Goal: Task Accomplishment & Management: Manage account settings

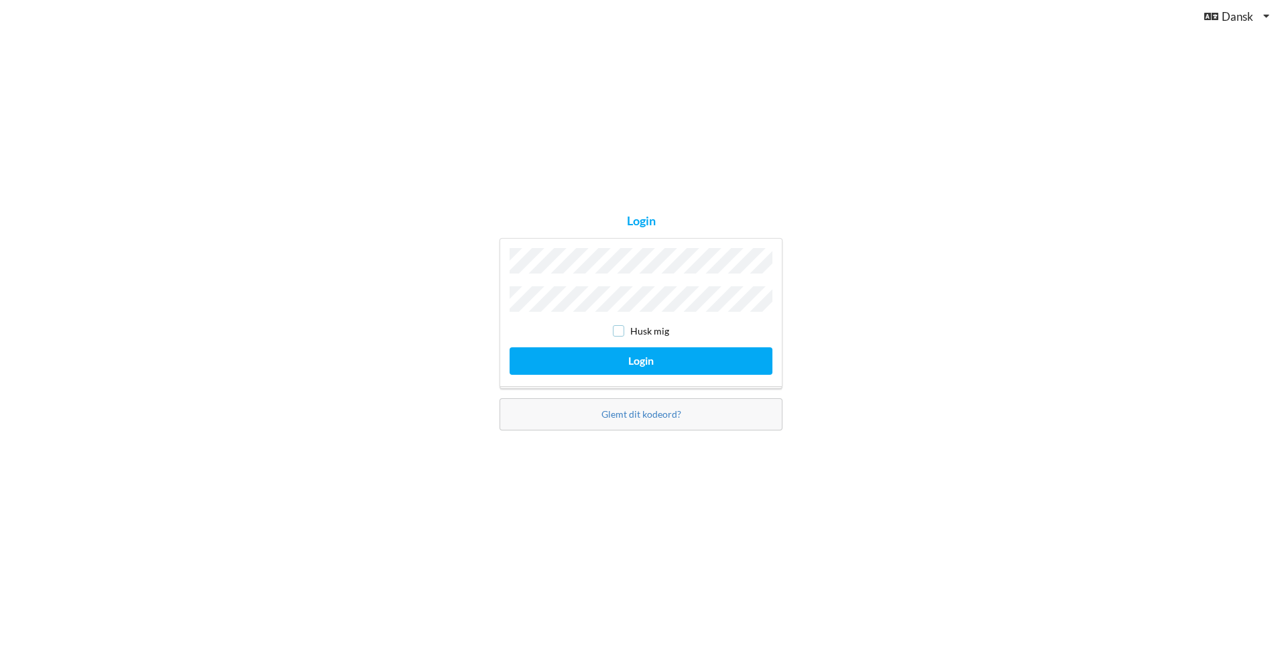
click at [617, 330] on input "checkbox" at bounding box center [618, 330] width 11 height 11
checkbox input "true"
click at [617, 356] on button "Login" at bounding box center [640, 360] width 263 height 27
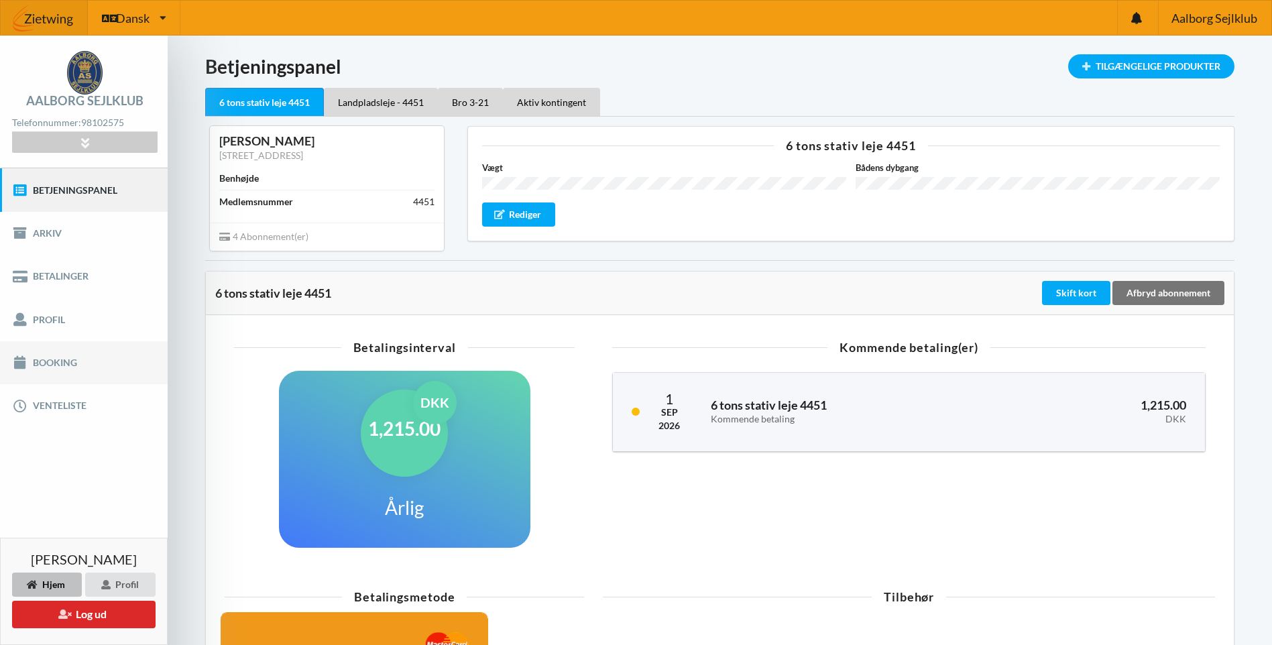
click at [68, 362] on link "Booking" at bounding box center [84, 362] width 168 height 43
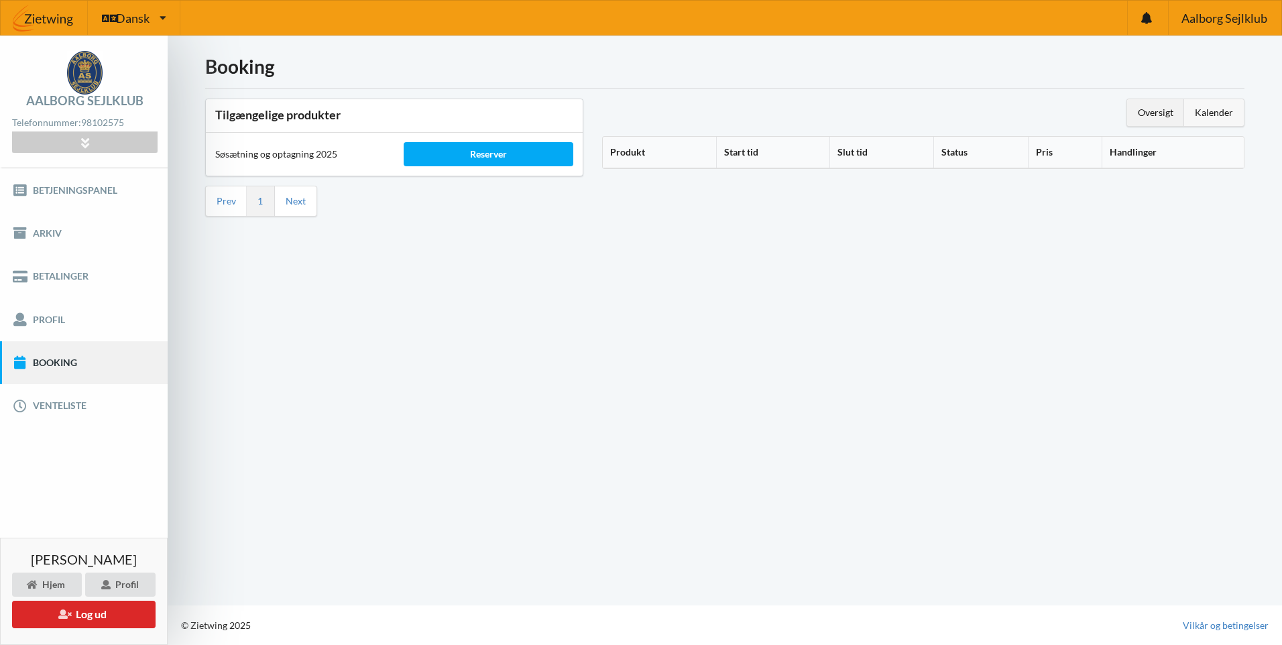
click at [1224, 108] on div "Kalender" at bounding box center [1214, 112] width 60 height 27
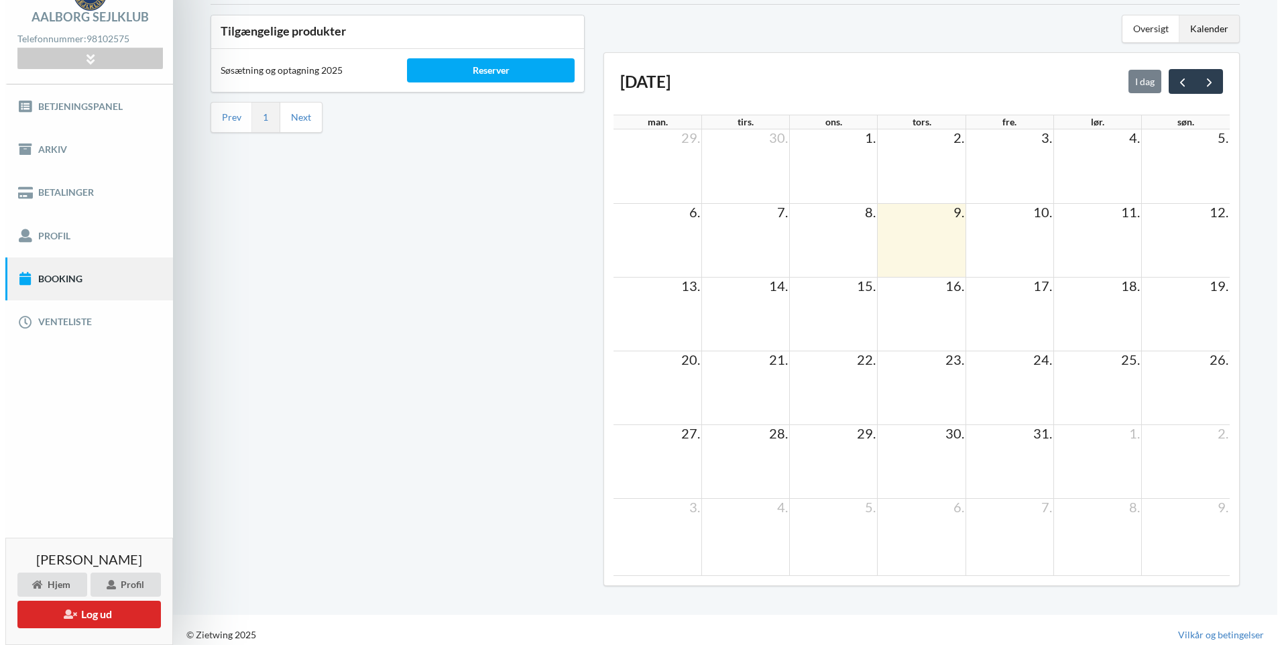
scroll to position [93, 0]
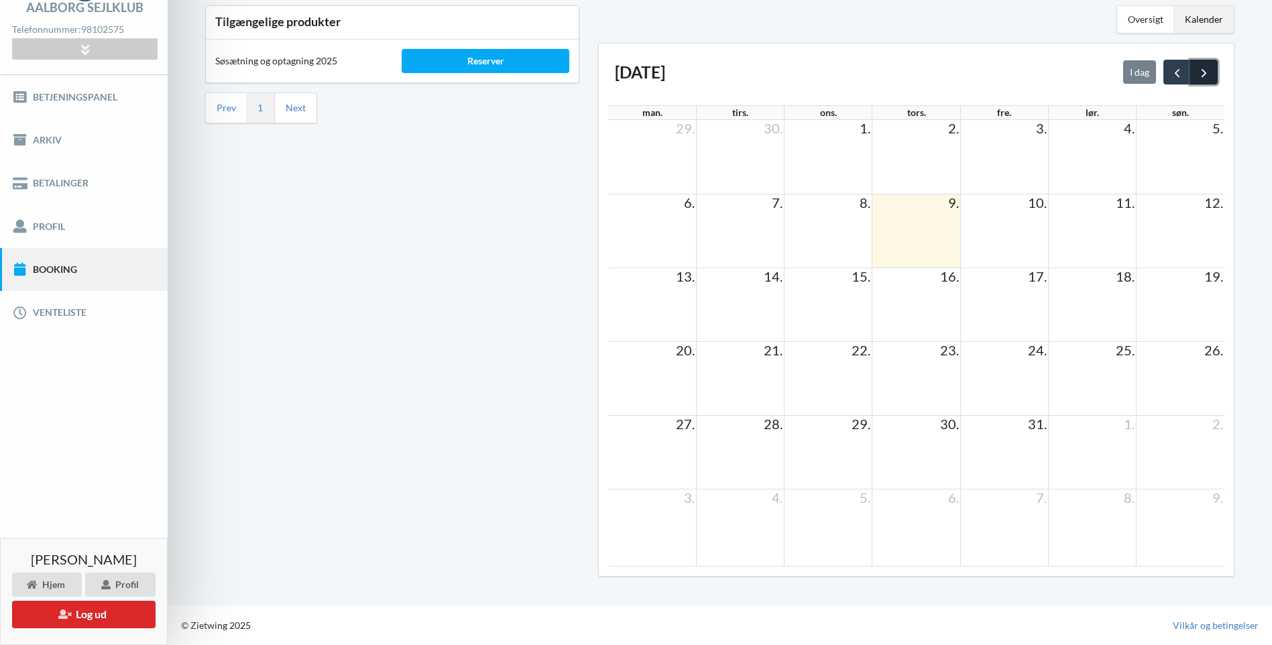
click at [1206, 66] on span "next" at bounding box center [1204, 73] width 14 height 14
click at [662, 215] on td at bounding box center [652, 231] width 88 height 74
click at [663, 215] on td at bounding box center [652, 231] width 88 height 74
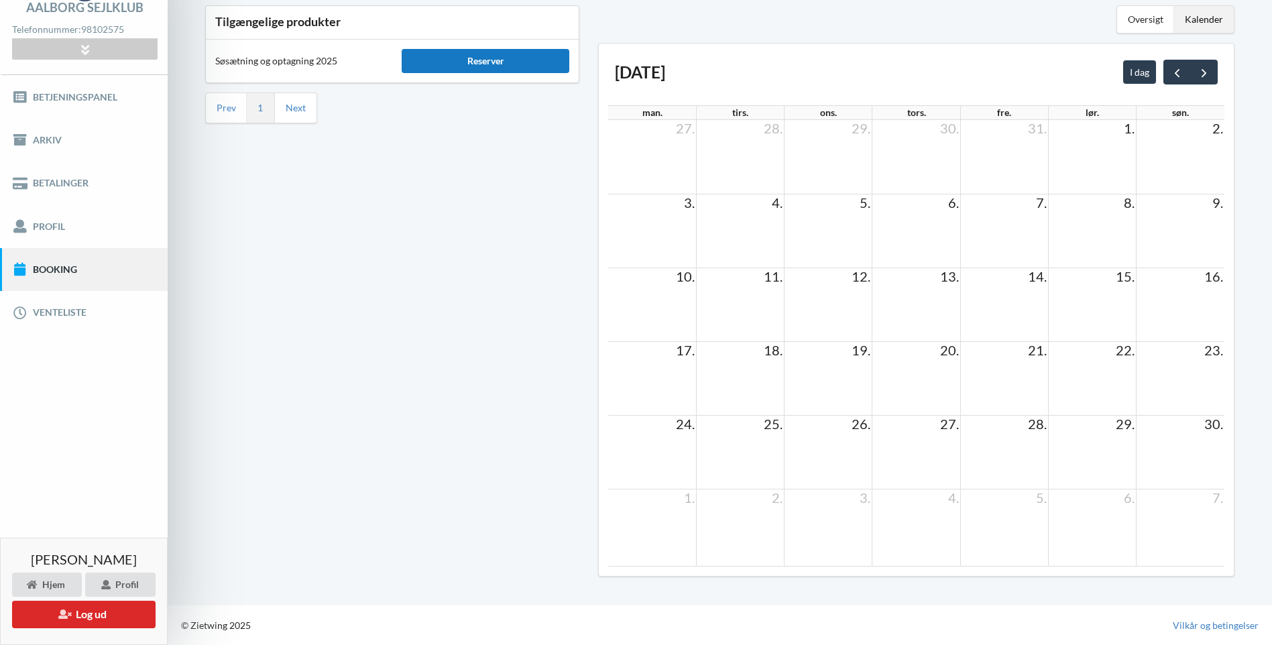
click at [491, 60] on div "Reserver" at bounding box center [486, 61] width 168 height 24
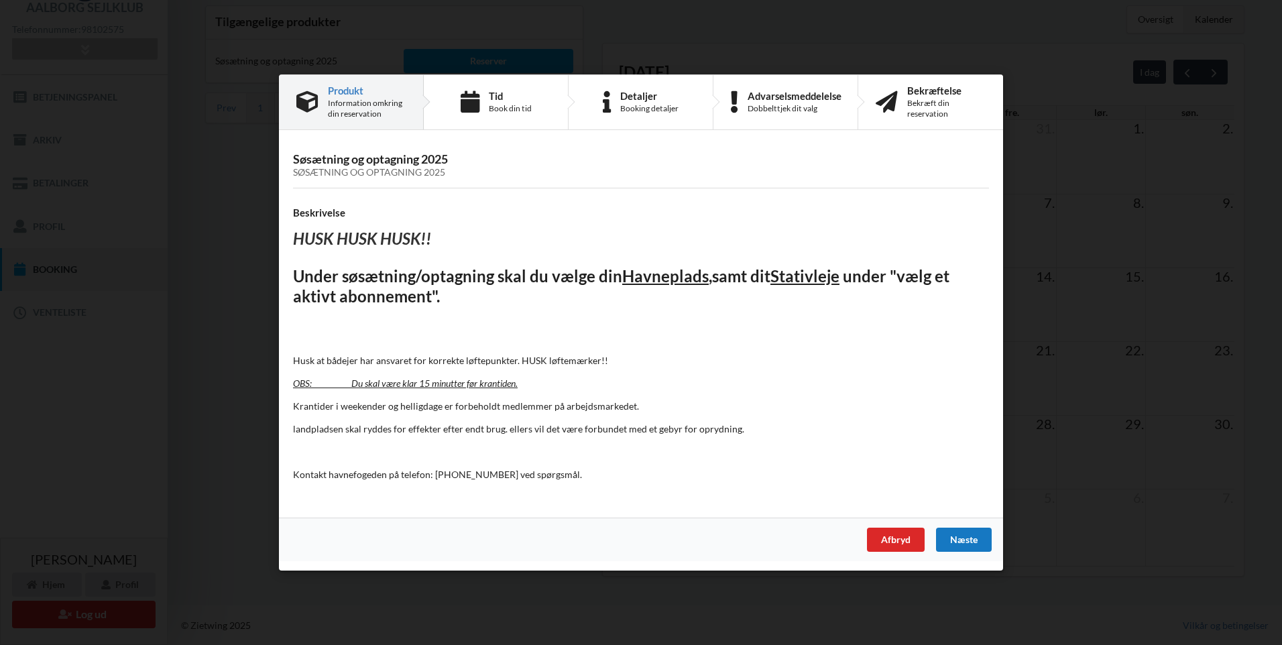
click at [975, 542] on div "Næste" at bounding box center [964, 540] width 56 height 24
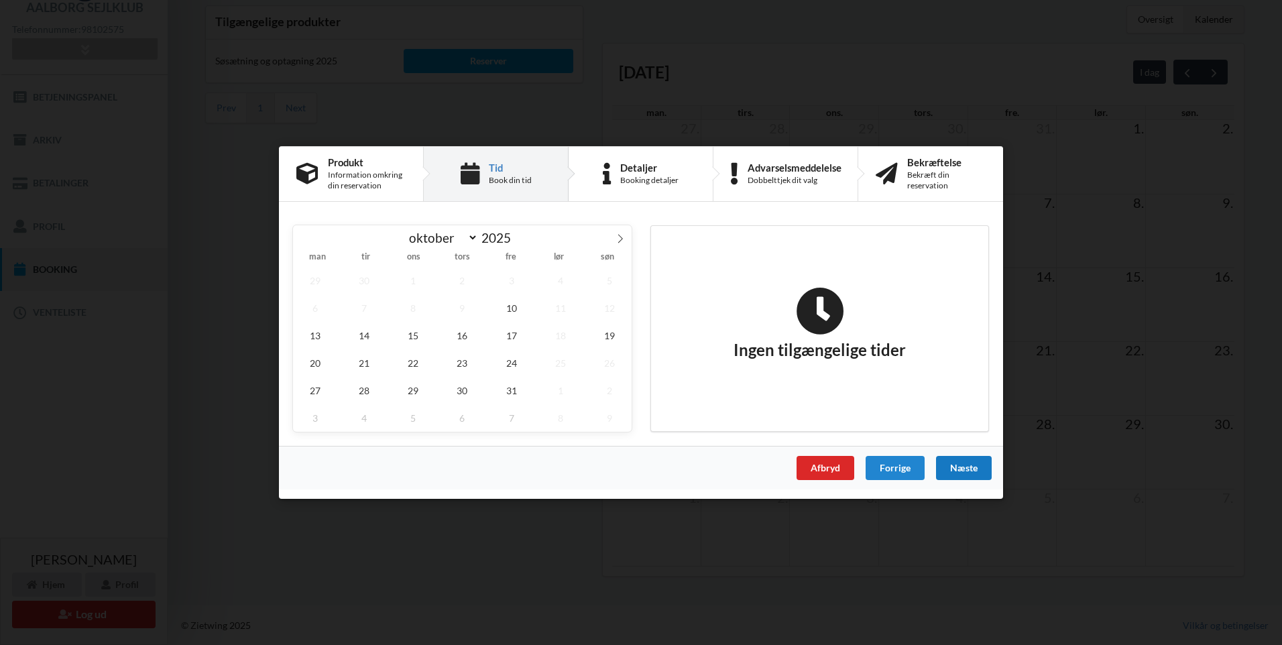
click at [960, 460] on div "Næste" at bounding box center [964, 468] width 56 height 24
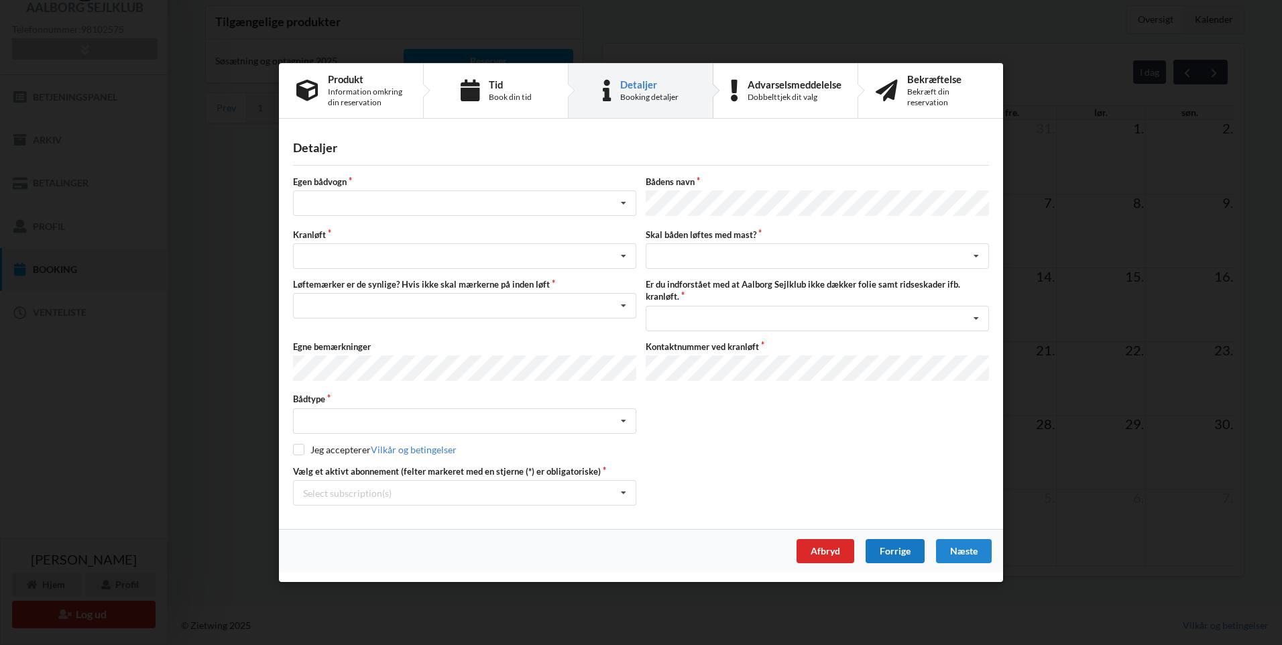
click at [896, 548] on div "Forrige" at bounding box center [894, 551] width 59 height 24
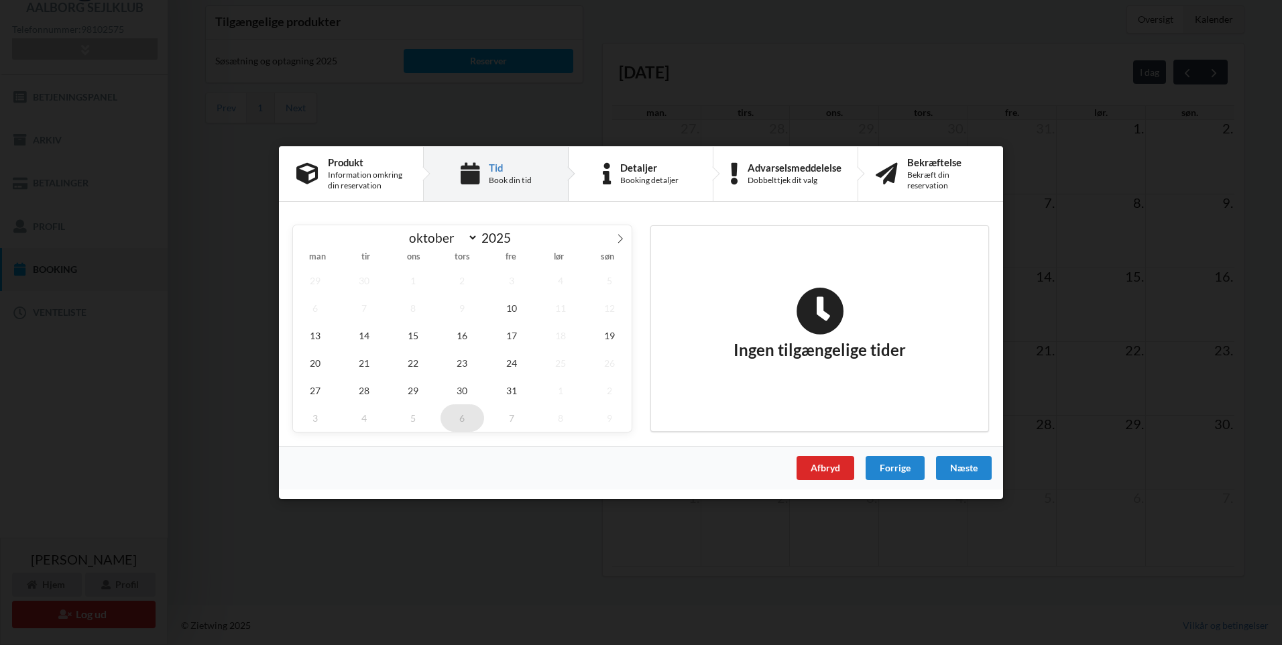
click at [457, 416] on span "6" at bounding box center [462, 417] width 44 height 27
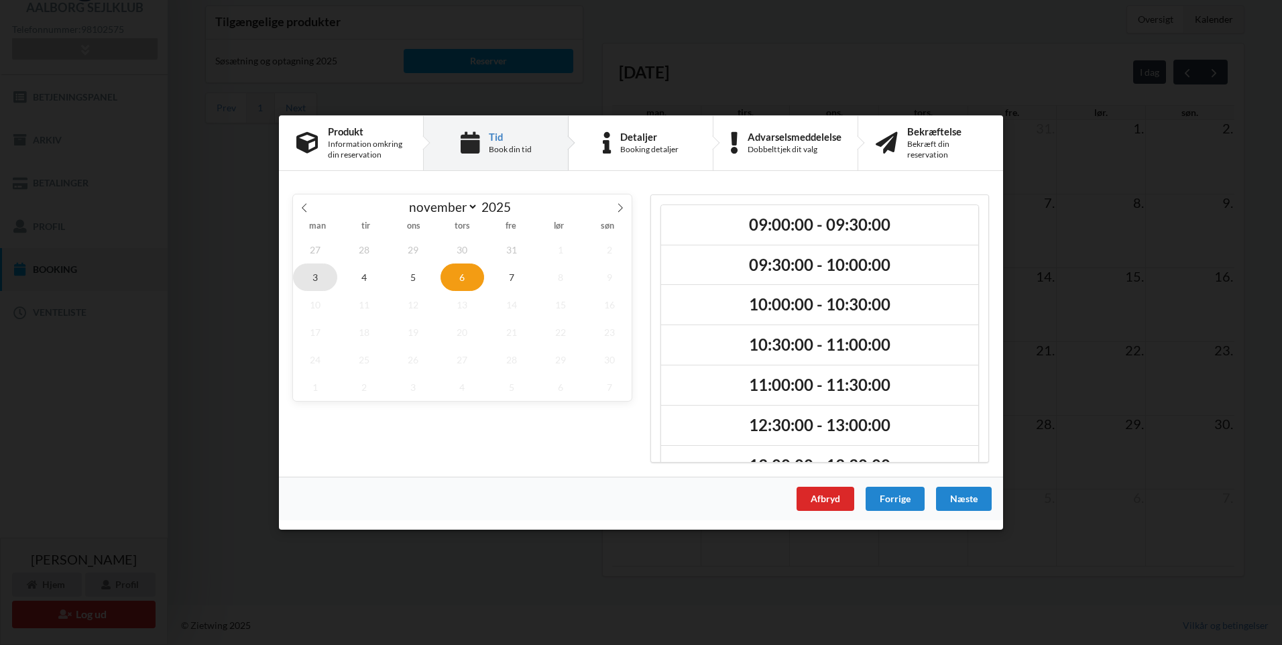
click at [313, 276] on span "3" at bounding box center [315, 276] width 44 height 27
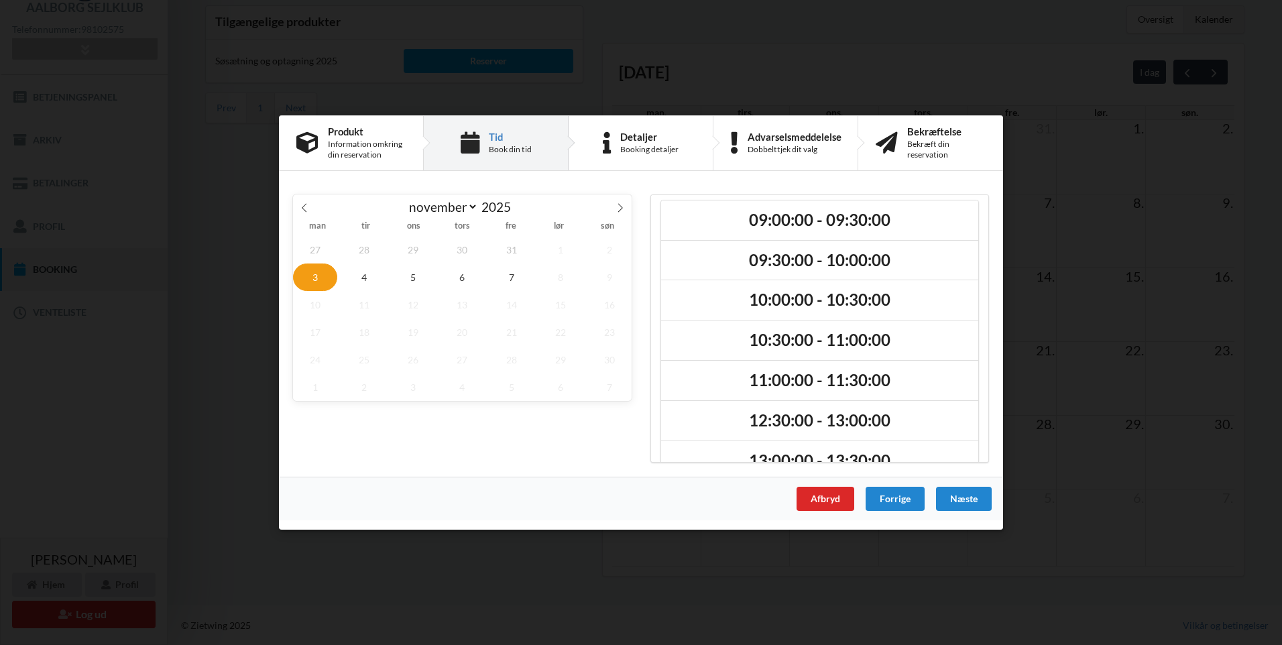
scroll to position [3, 0]
click at [363, 271] on span "4" at bounding box center [364, 276] width 44 height 27
click at [622, 203] on icon at bounding box center [619, 207] width 9 height 9
click at [302, 203] on icon at bounding box center [304, 207] width 9 height 9
click at [511, 278] on span "7" at bounding box center [511, 276] width 44 height 27
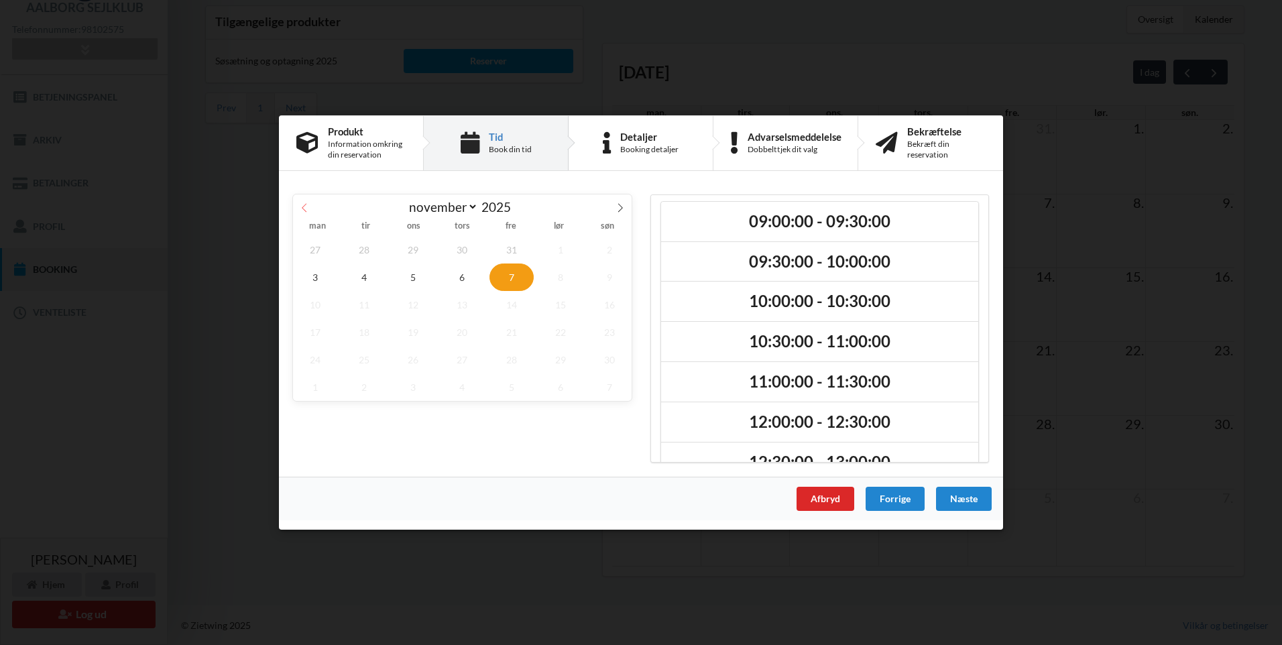
click at [303, 204] on icon at bounding box center [304, 207] width 9 height 9
click at [315, 335] on span "20" at bounding box center [315, 331] width 44 height 27
click at [611, 301] on span "19" at bounding box center [609, 304] width 44 height 27
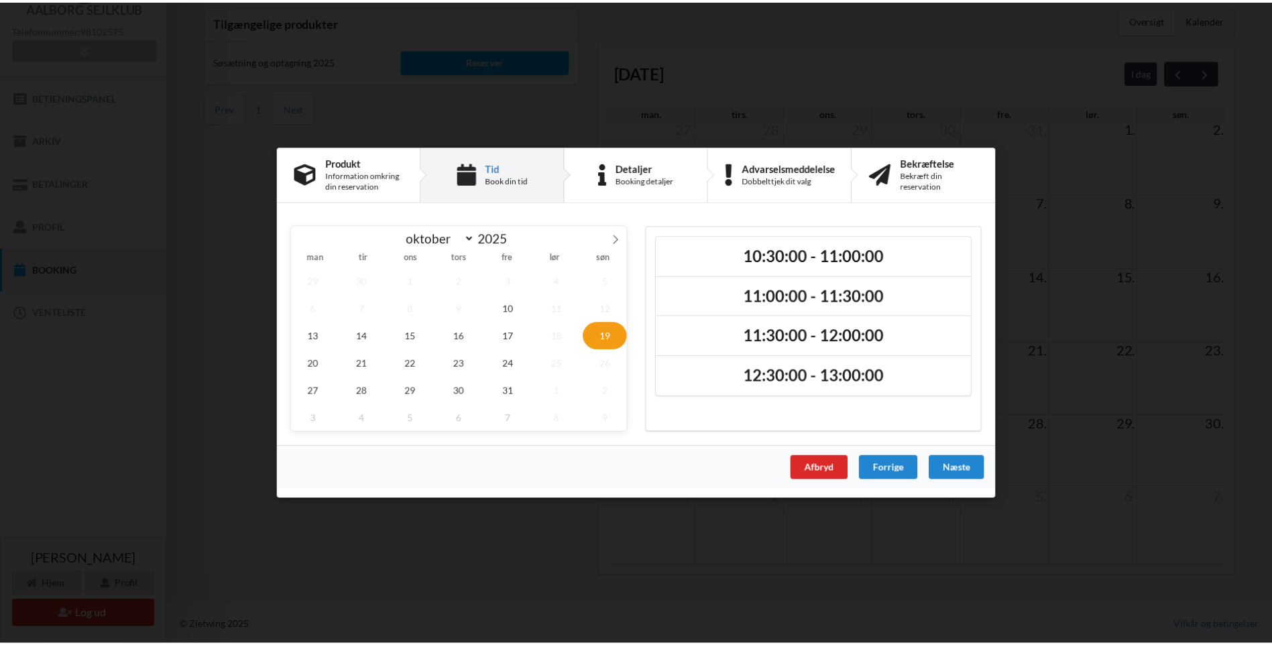
scroll to position [0, 0]
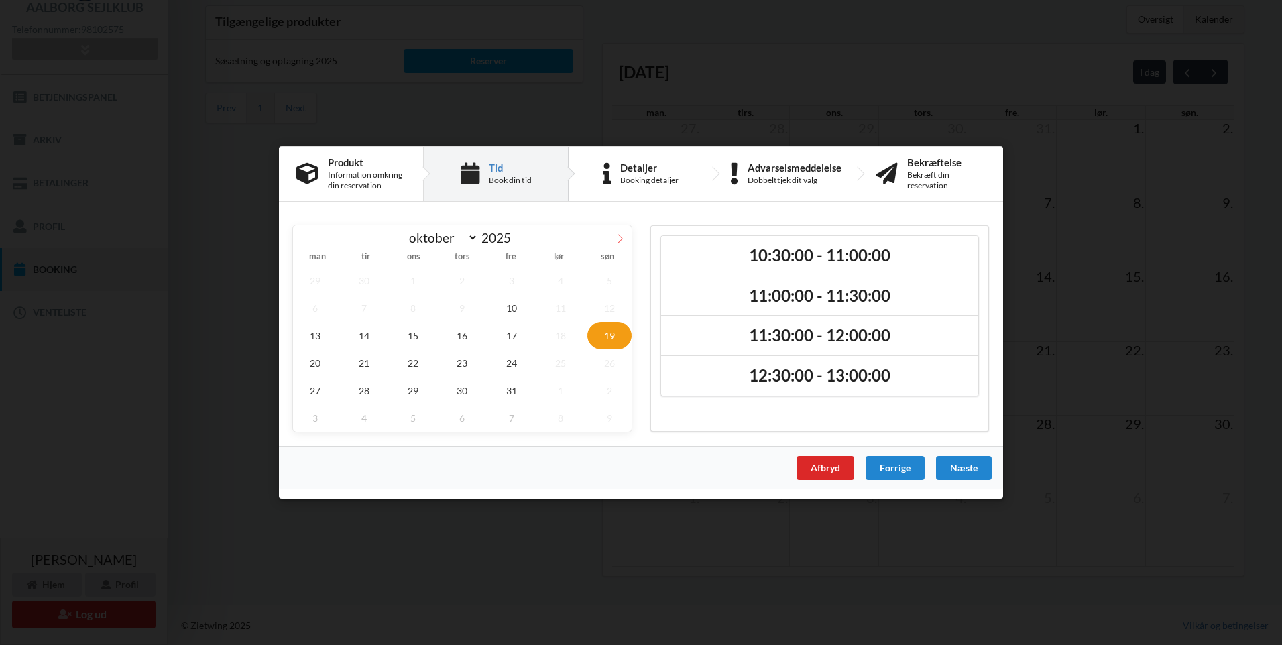
click at [622, 235] on icon at bounding box center [619, 238] width 9 height 9
select select "10"
click at [820, 473] on div "Afbryd" at bounding box center [825, 468] width 58 height 24
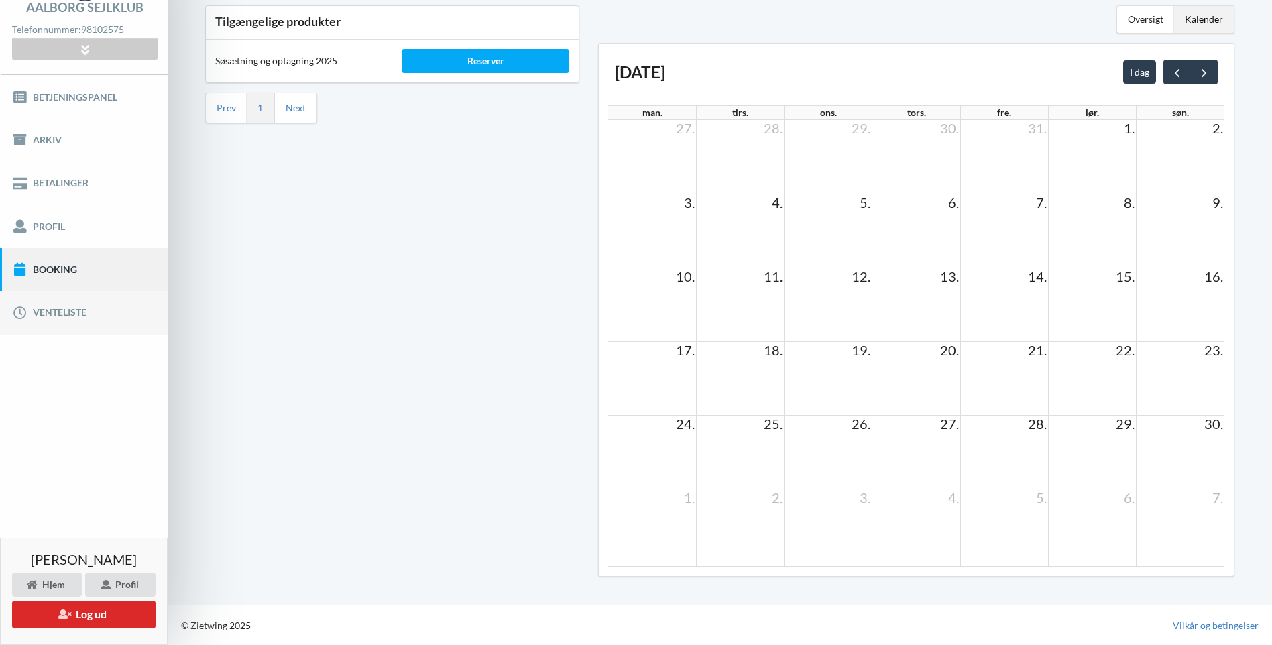
click at [69, 312] on link "Venteliste" at bounding box center [84, 312] width 168 height 43
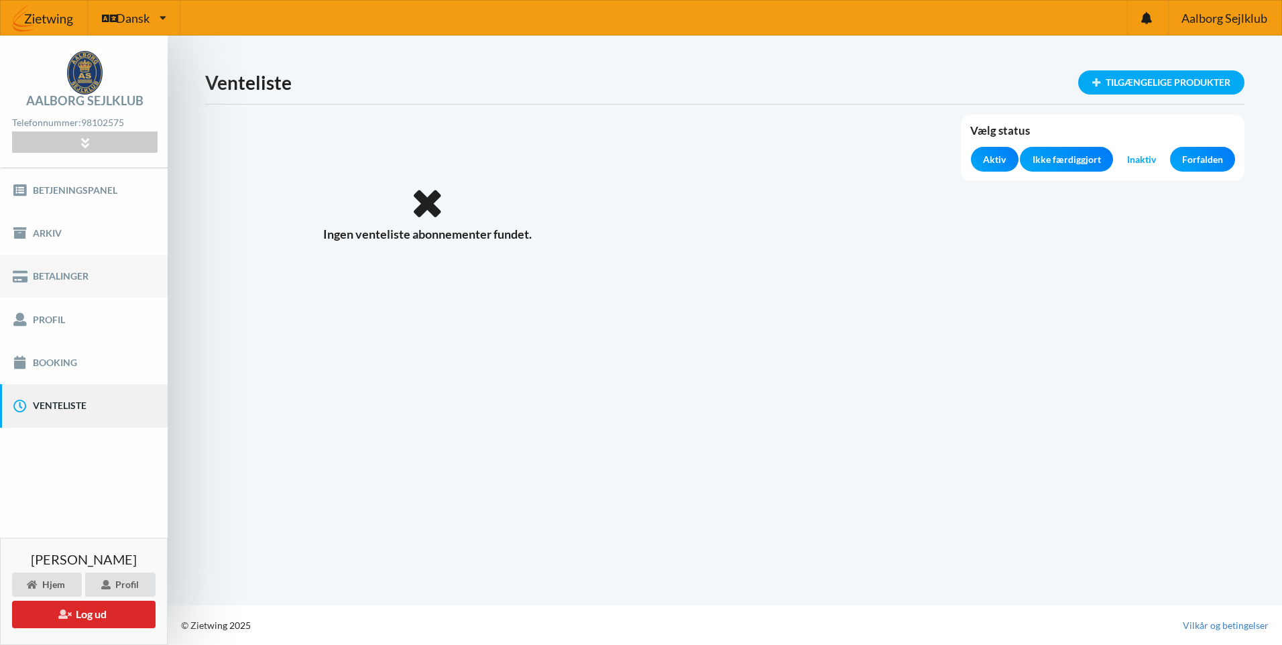
click at [72, 268] on link "Betalinger" at bounding box center [84, 276] width 168 height 43
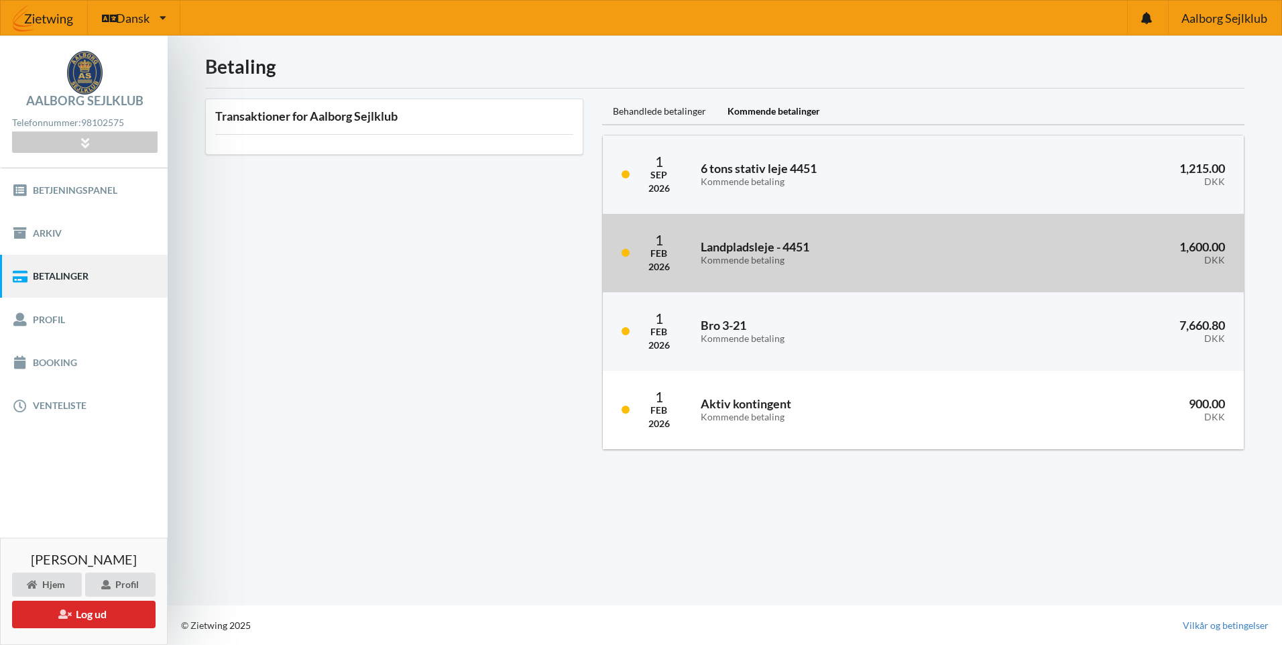
click at [807, 246] on h3 "Landpladsleje - 4451 Kommende betaling" at bounding box center [842, 252] width 284 height 27
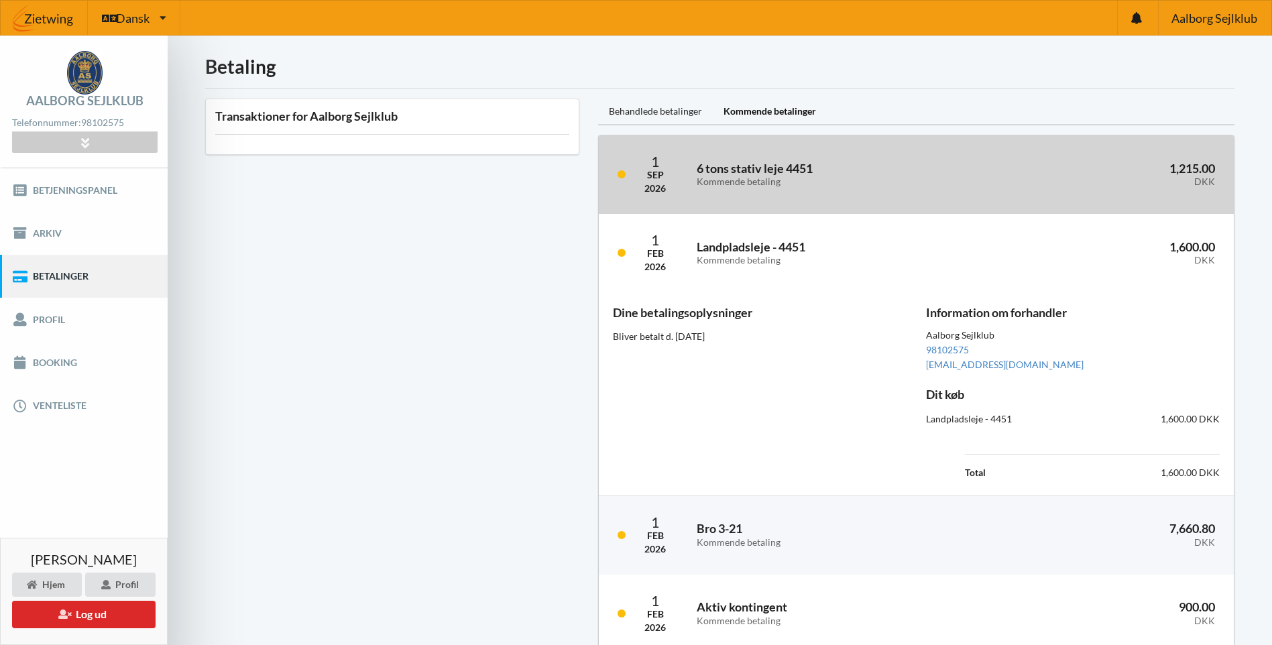
click at [743, 180] on div "Kommende betaling" at bounding box center [838, 181] width 285 height 11
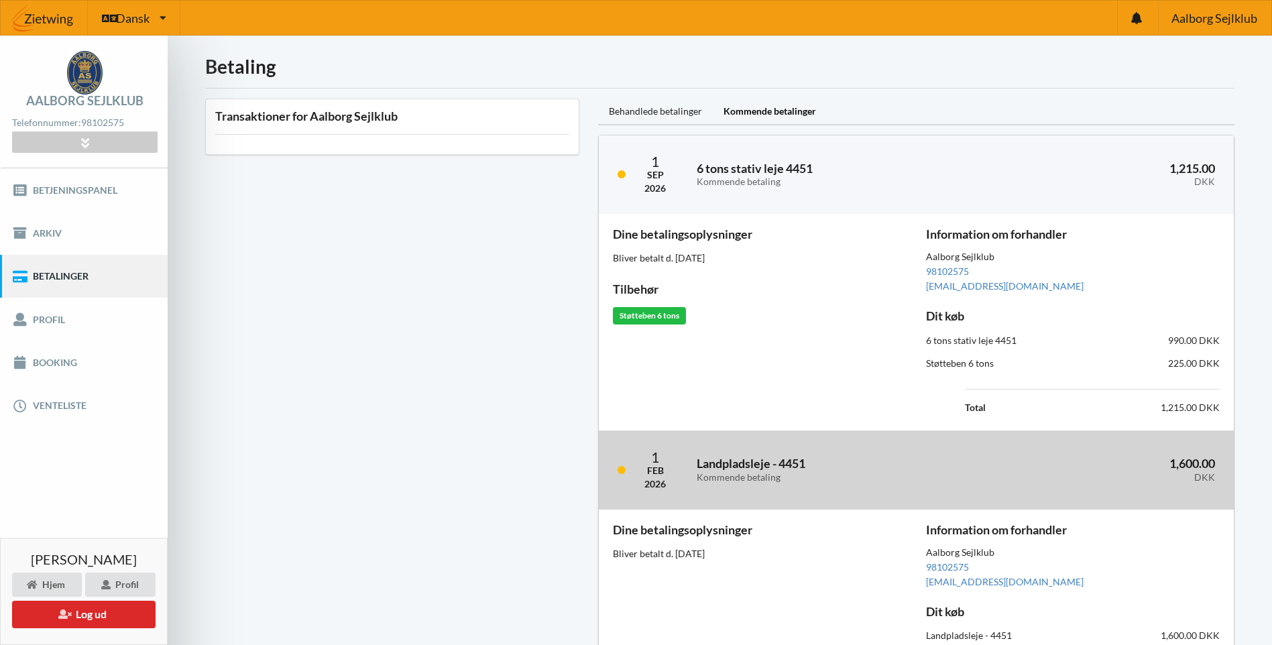
click at [658, 476] on div "Feb" at bounding box center [654, 470] width 21 height 13
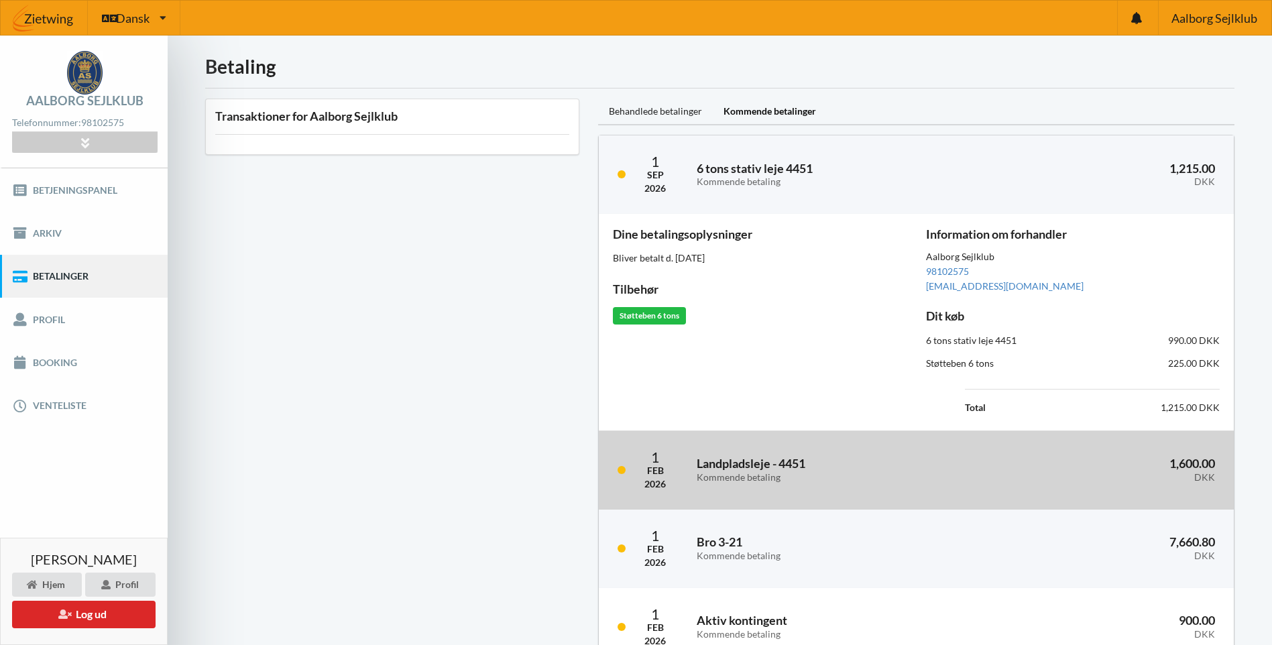
click at [662, 474] on div "Feb" at bounding box center [654, 470] width 21 height 13
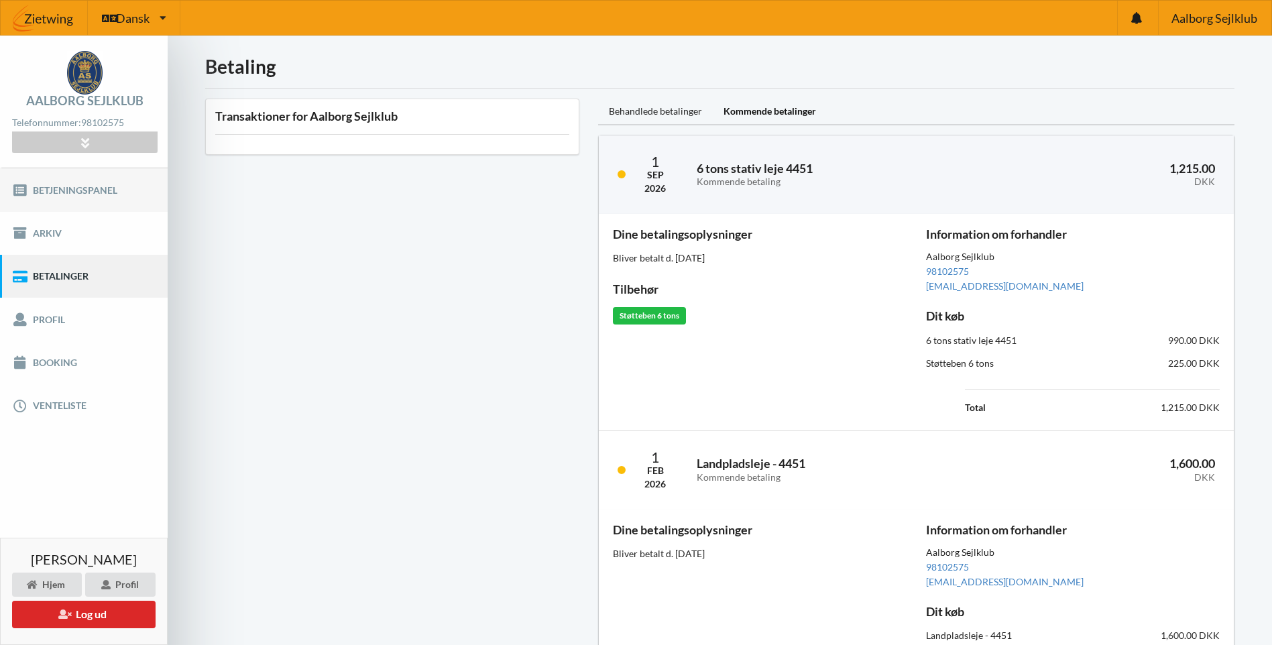
click at [90, 186] on link "Betjeningspanel" at bounding box center [84, 189] width 168 height 43
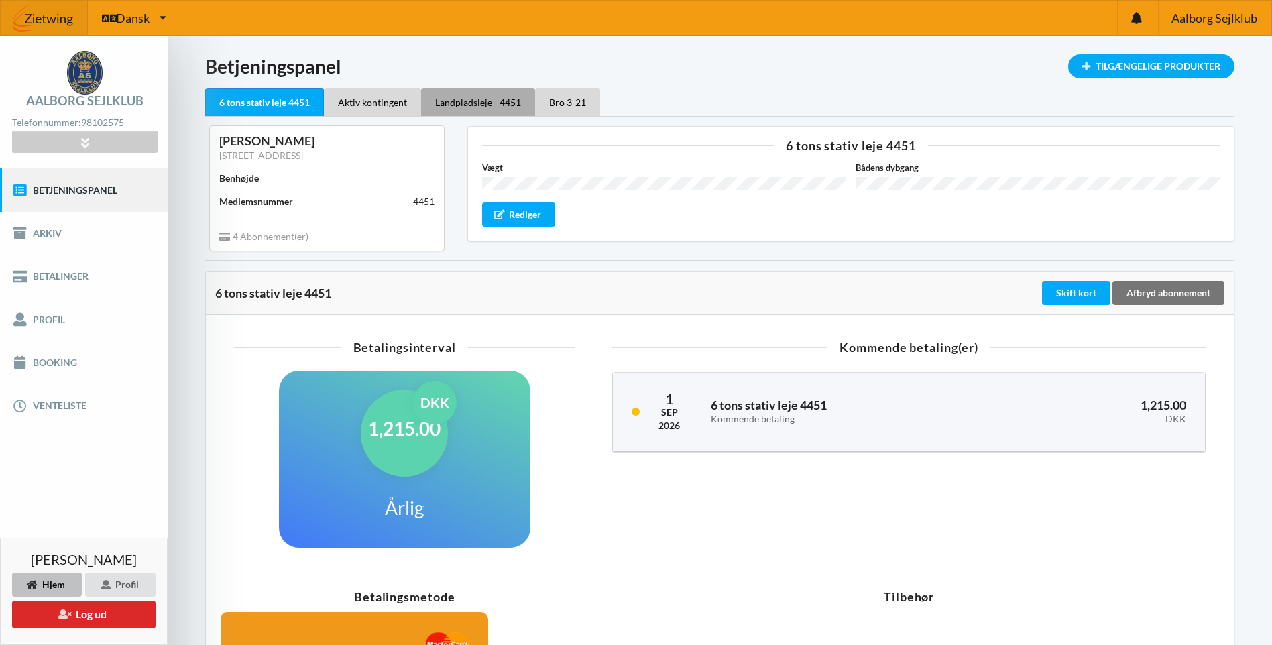
click at [492, 105] on div "Landpladsleje - 4451" at bounding box center [478, 102] width 114 height 28
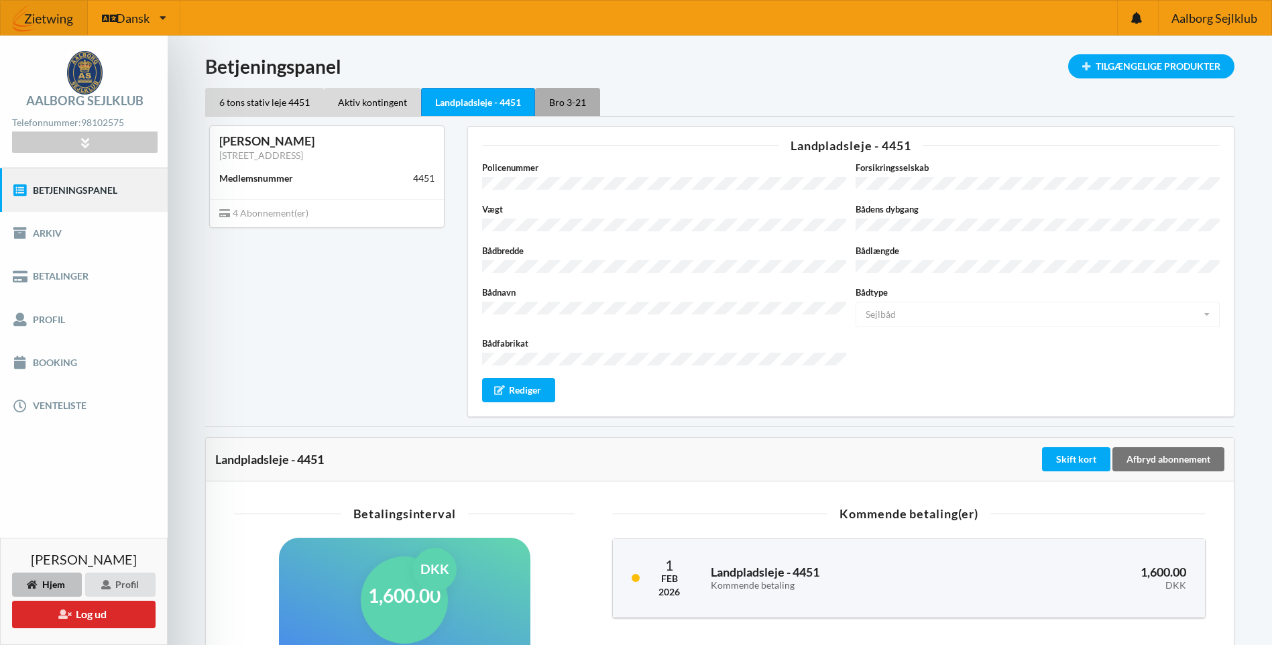
click at [563, 104] on div "Bro 3-21" at bounding box center [567, 102] width 65 height 28
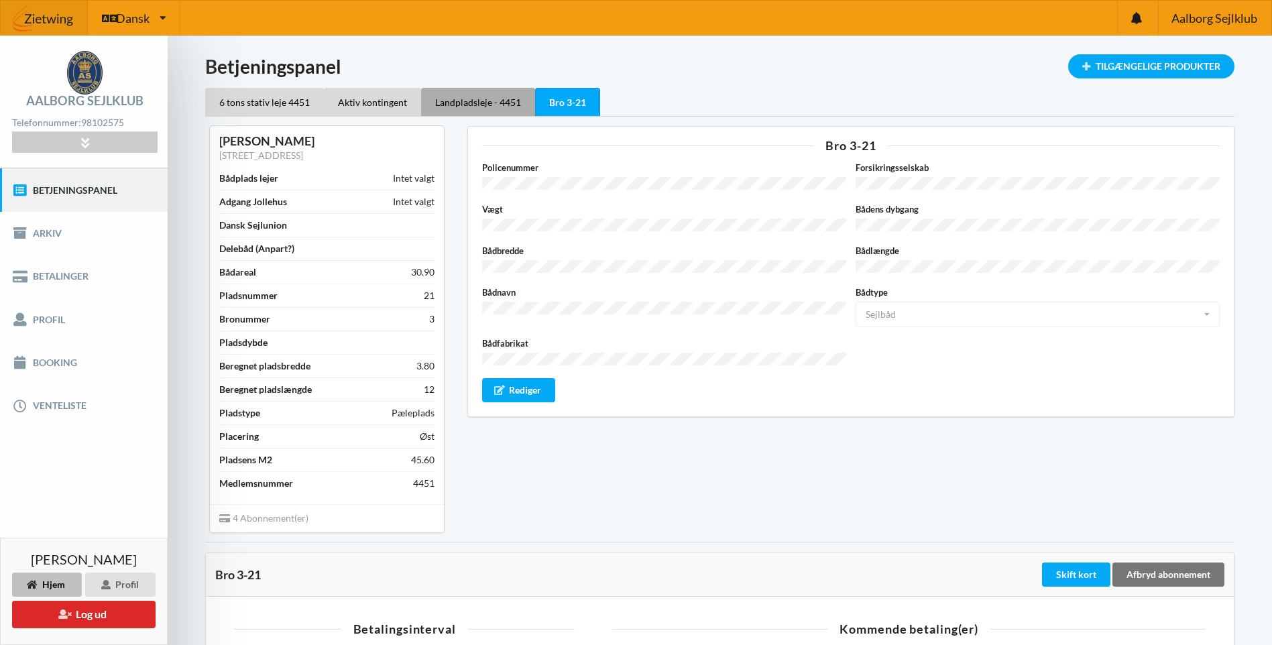
click at [469, 97] on div "Landpladsleje - 4451" at bounding box center [478, 102] width 114 height 28
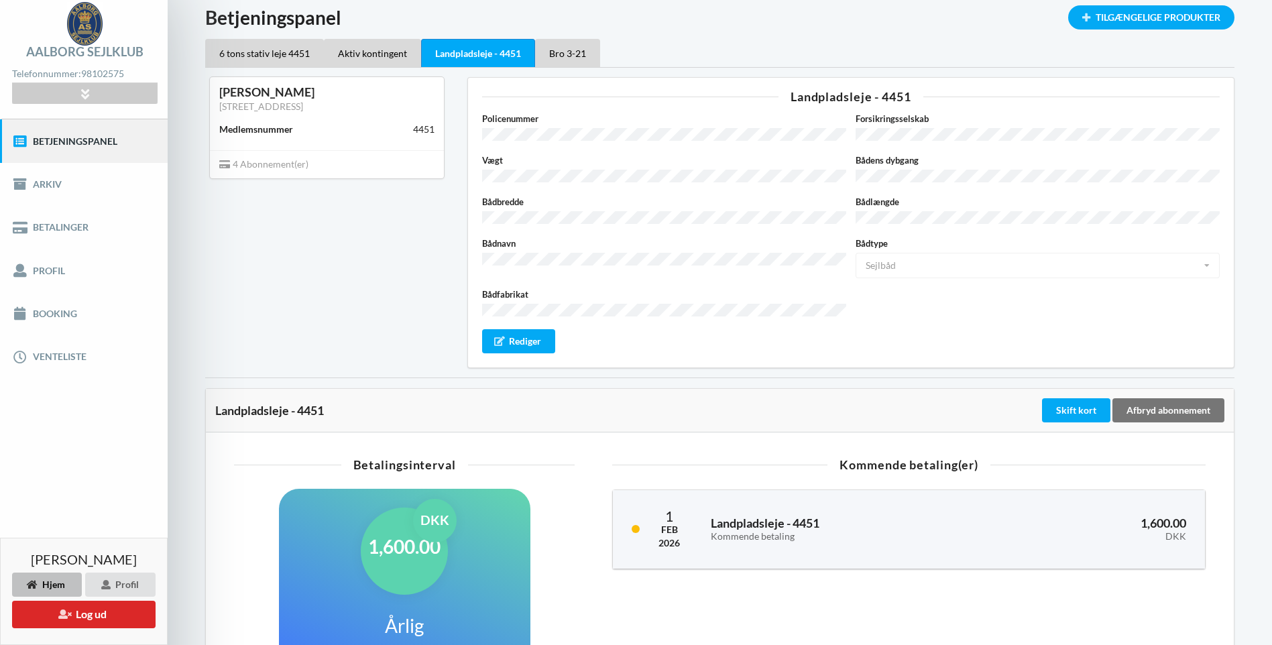
scroll to position [29, 0]
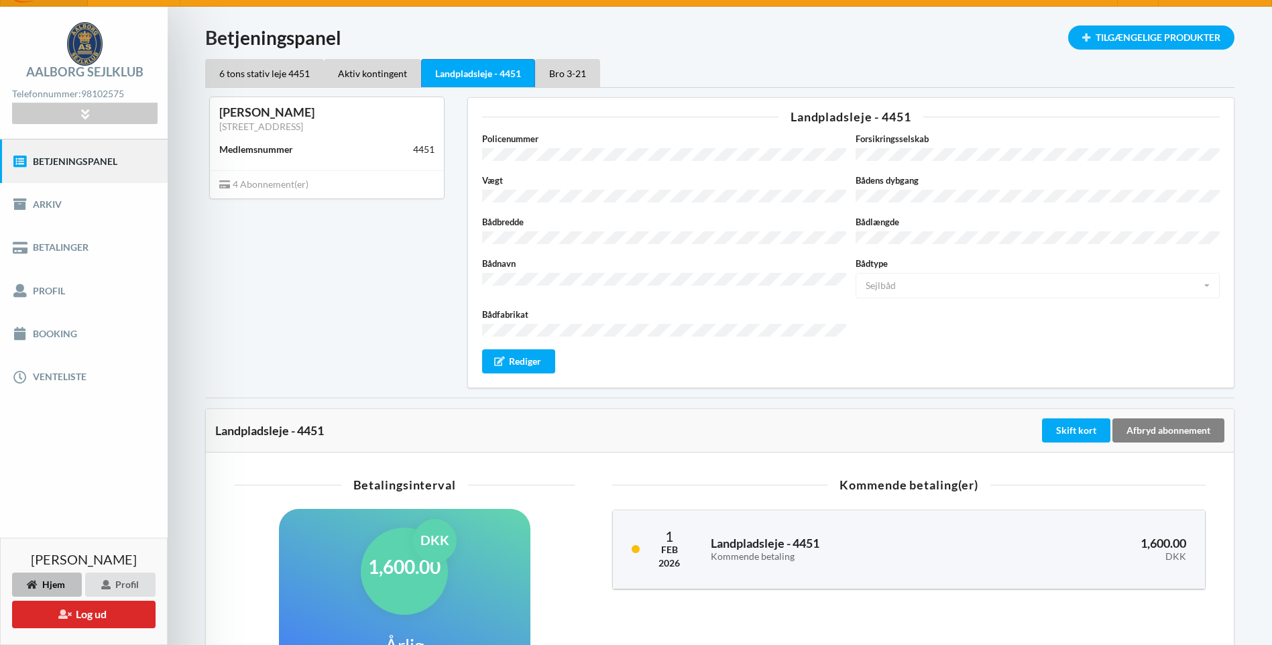
click at [1140, 422] on div "Afbryd abonnement" at bounding box center [1168, 430] width 112 height 24
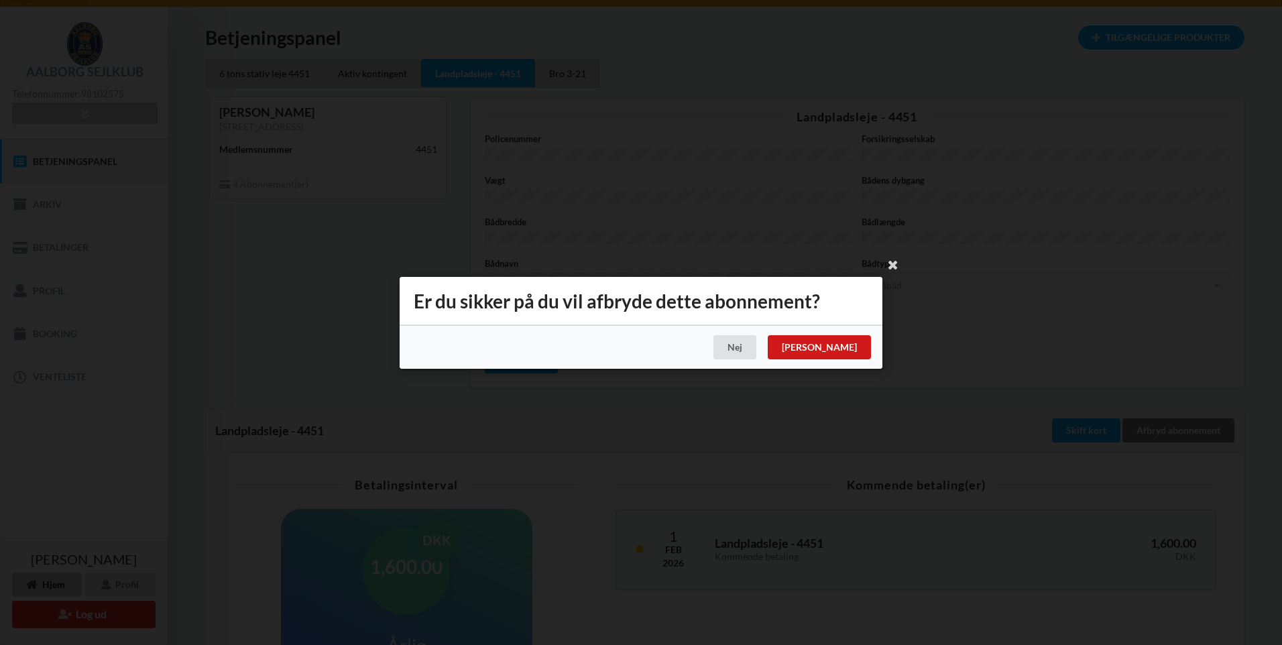
click at [855, 346] on div "[PERSON_NAME]" at bounding box center [819, 347] width 103 height 24
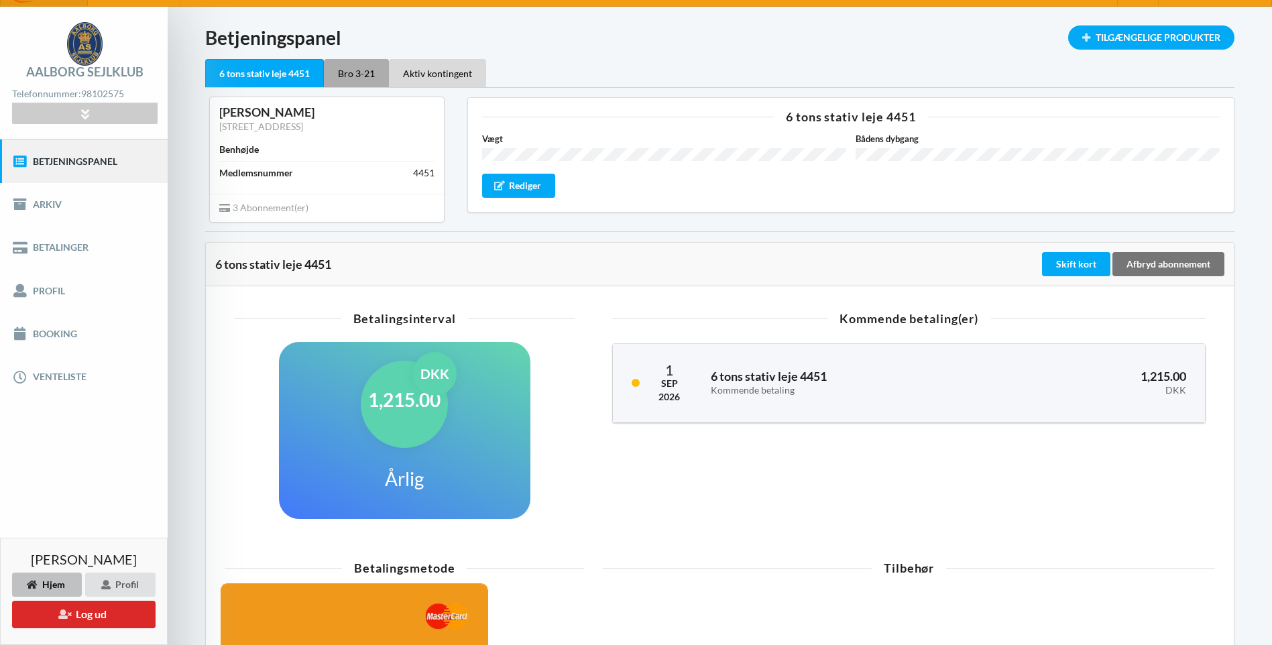
click at [359, 74] on div "Bro 3-21" at bounding box center [356, 73] width 65 height 28
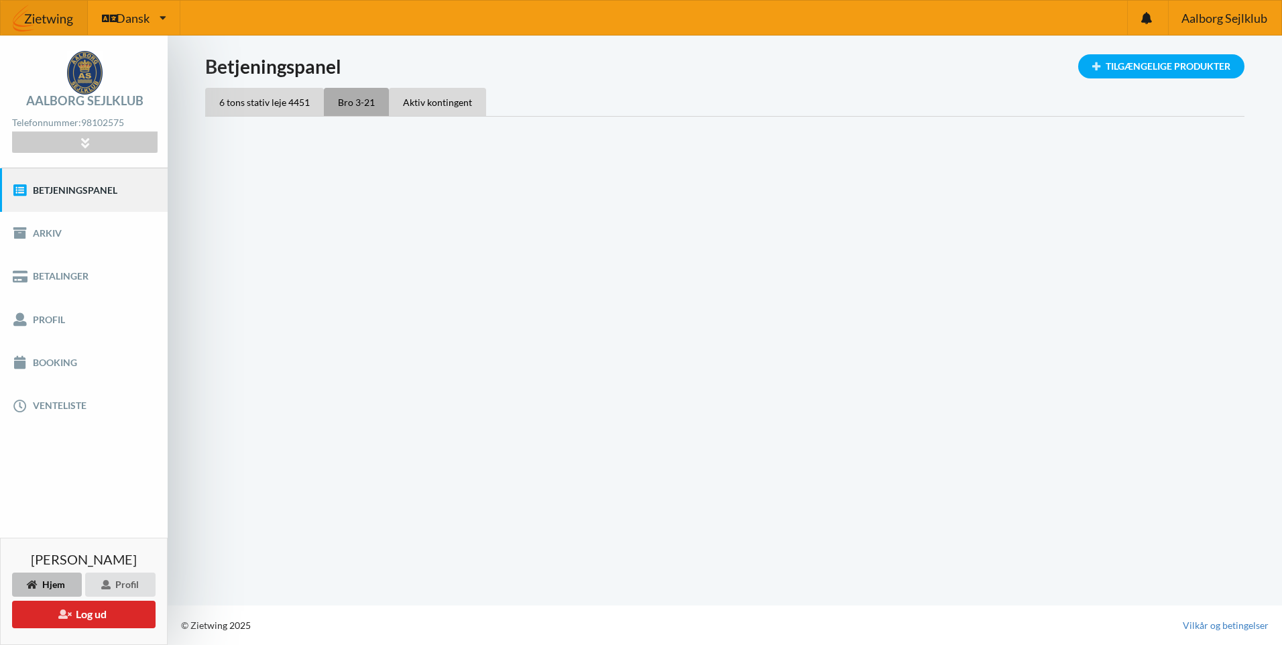
click at [359, 74] on h1 "Betjeningspanel" at bounding box center [724, 66] width 1039 height 24
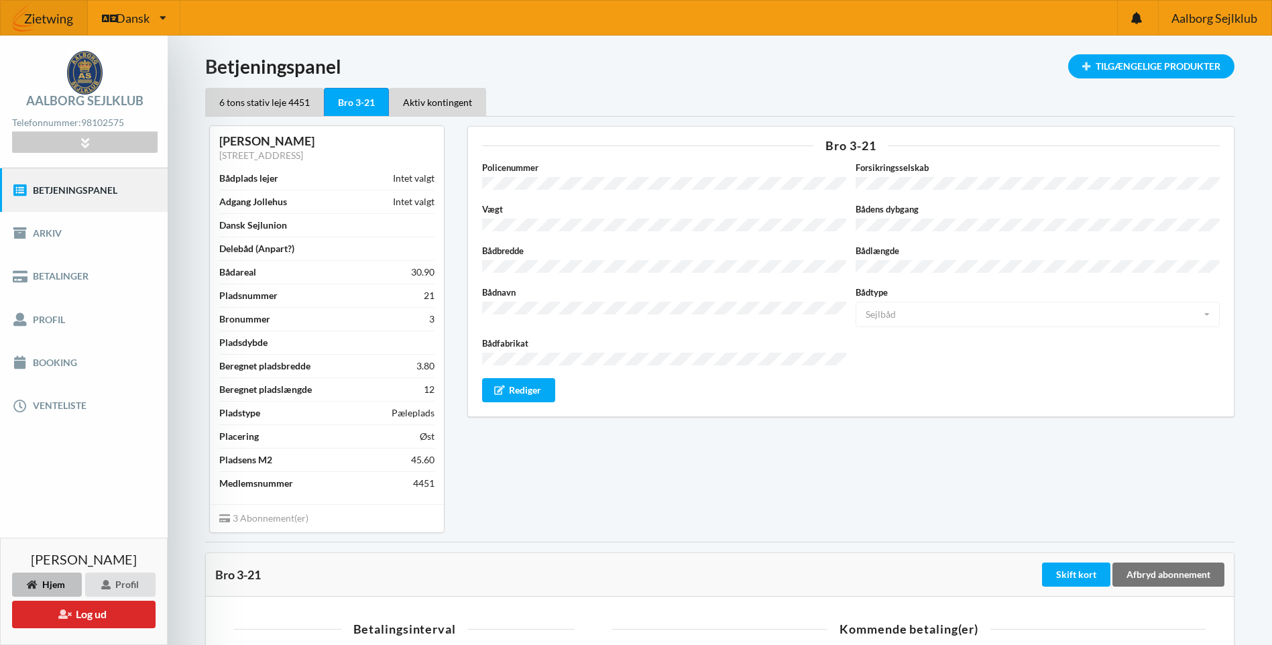
click at [697, 468] on div "Bro 3-21 Policenummer Forsikringsselskab Vægt Bådens dybgang Bådbredde Bådlængd…" at bounding box center [851, 329] width 786 height 424
click at [48, 276] on link "Betalinger" at bounding box center [84, 276] width 168 height 43
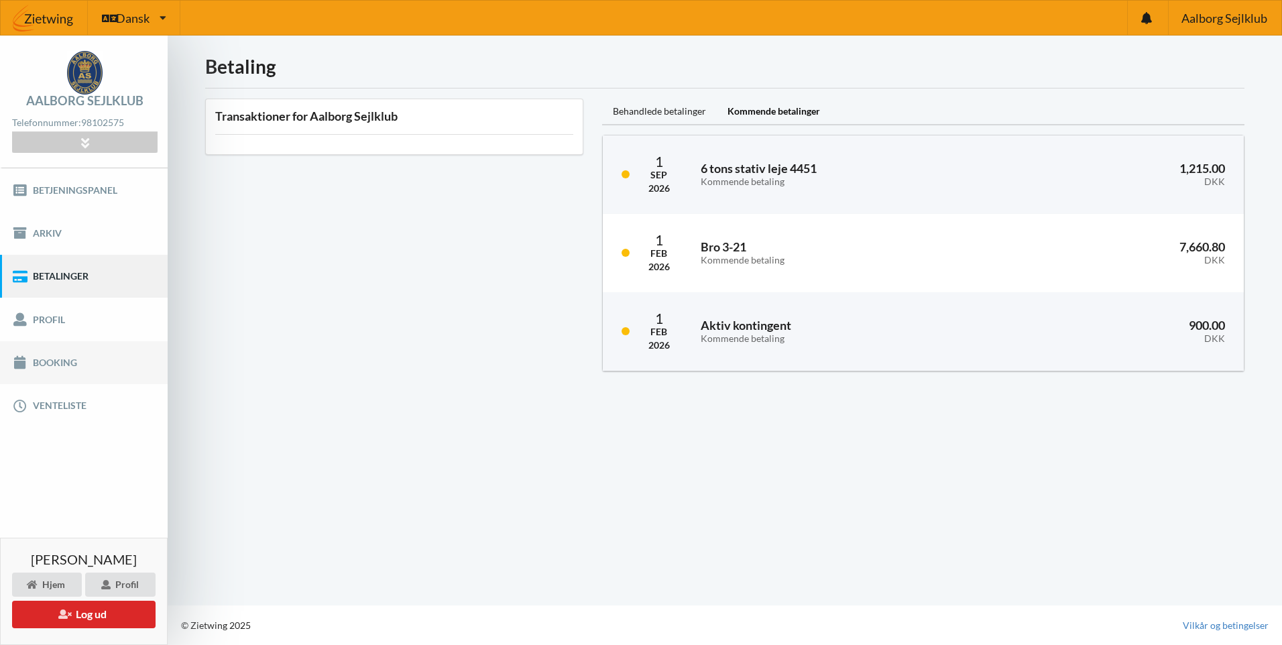
click at [59, 360] on link "Booking" at bounding box center [84, 362] width 168 height 43
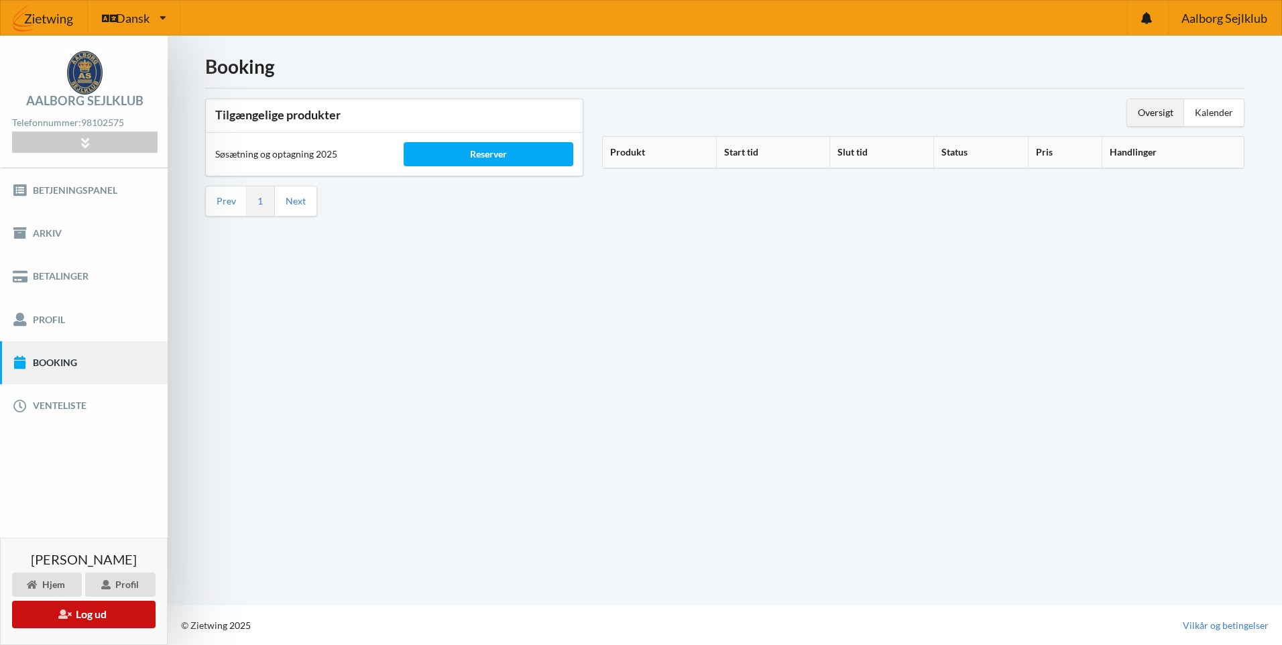
click at [109, 621] on button "Log ud" at bounding box center [83, 614] width 143 height 27
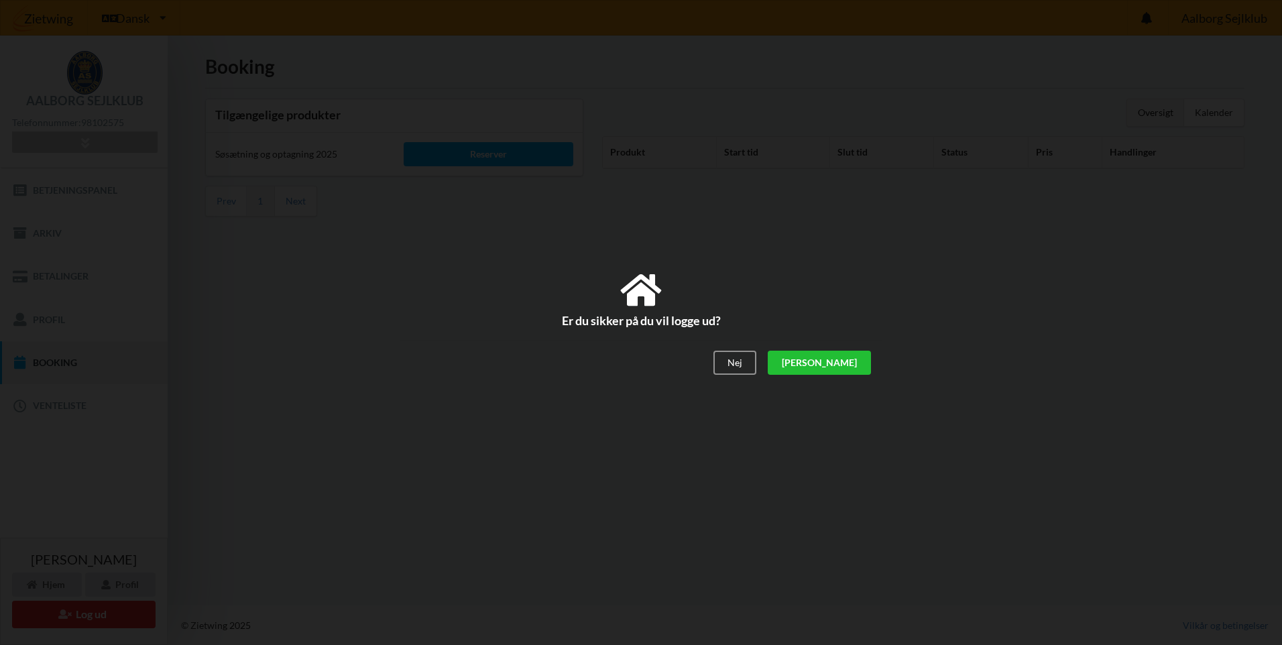
click at [855, 361] on div "[PERSON_NAME]" at bounding box center [819, 363] width 103 height 24
